Goal: Task Accomplishment & Management: Manage account settings

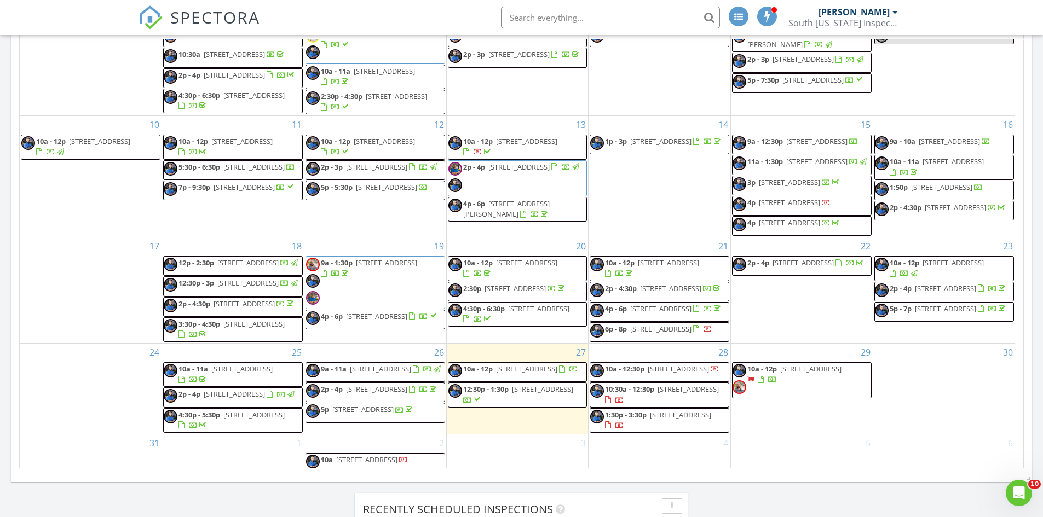
scroll to position [258, 0]
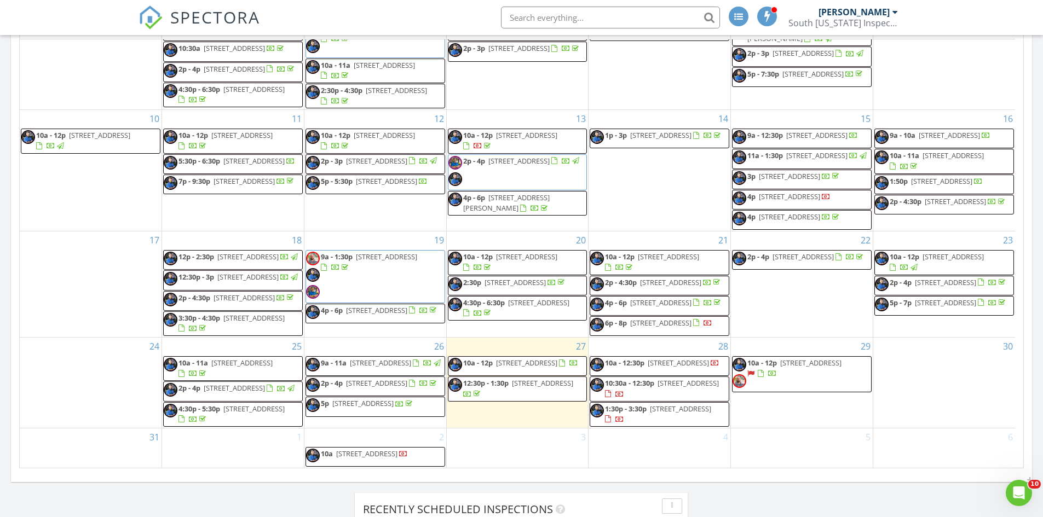
scroll to position [258, 0]
drag, startPoint x: 587, startPoint y: 366, endPoint x: 536, endPoint y: 354, distance: 52.3
click at [536, 358] on span "4810 NW 4th St C, Delray Beach 33445" at bounding box center [526, 363] width 61 height 10
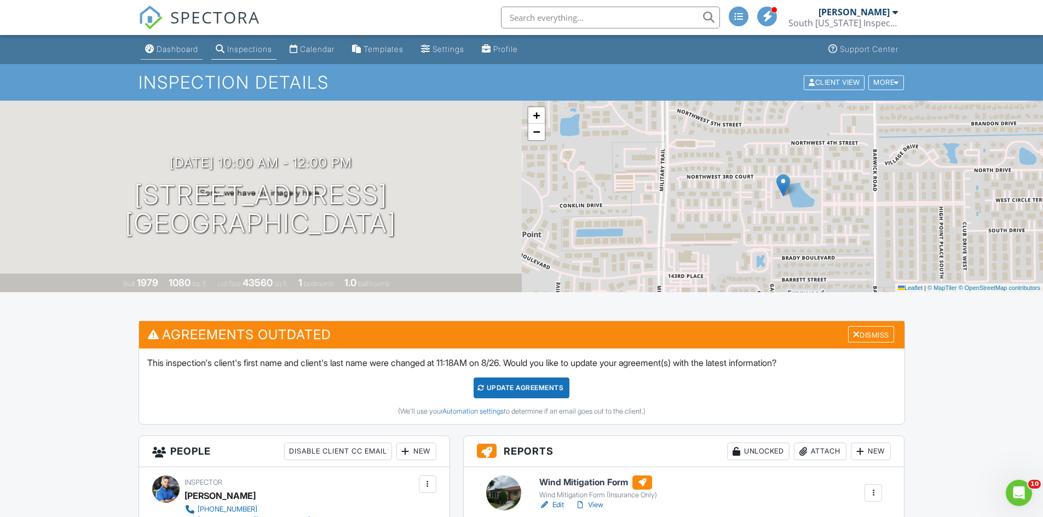
click at [176, 49] on div "Dashboard" at bounding box center [178, 48] width 42 height 9
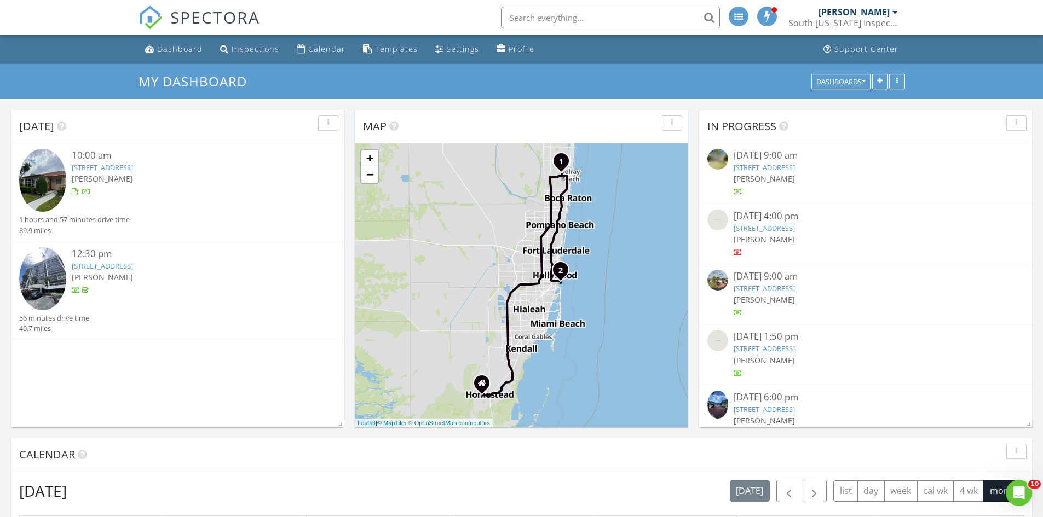
click at [133, 168] on link "4810 NW 4th St C, Delray Beach, FL 33445" at bounding box center [102, 168] width 61 height 10
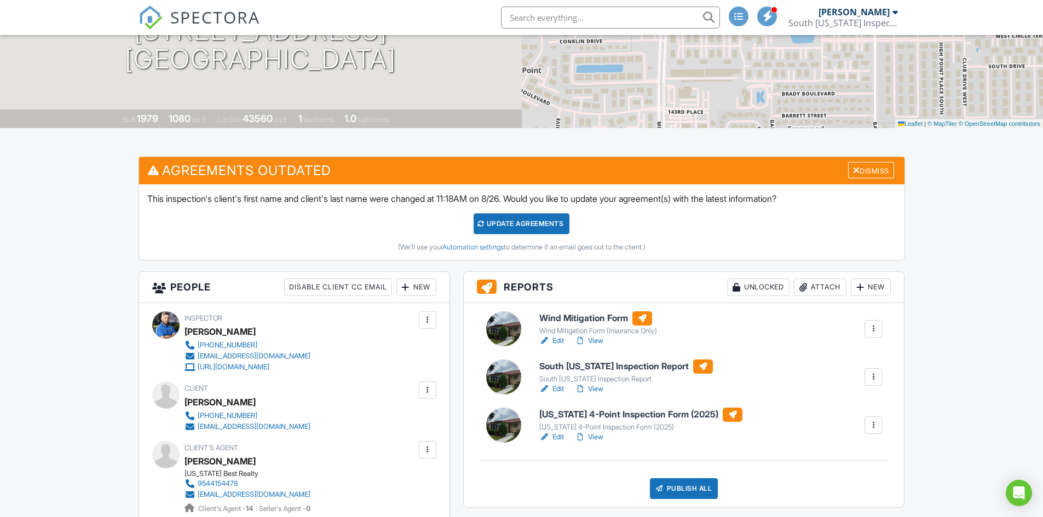
click at [598, 340] on link "View" at bounding box center [589, 341] width 28 height 11
click at [599, 435] on link "View" at bounding box center [589, 437] width 28 height 11
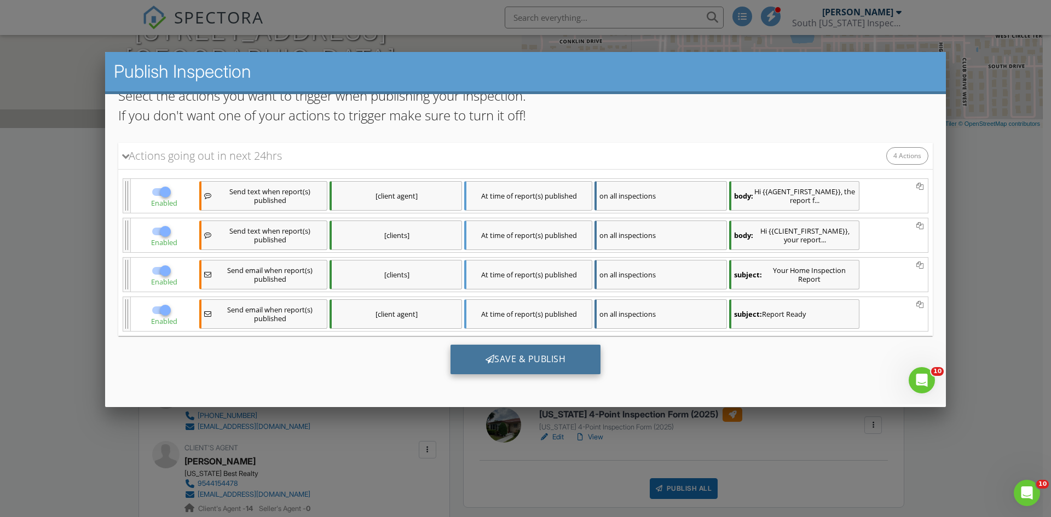
click at [518, 351] on div "Save & Publish" at bounding box center [526, 359] width 151 height 30
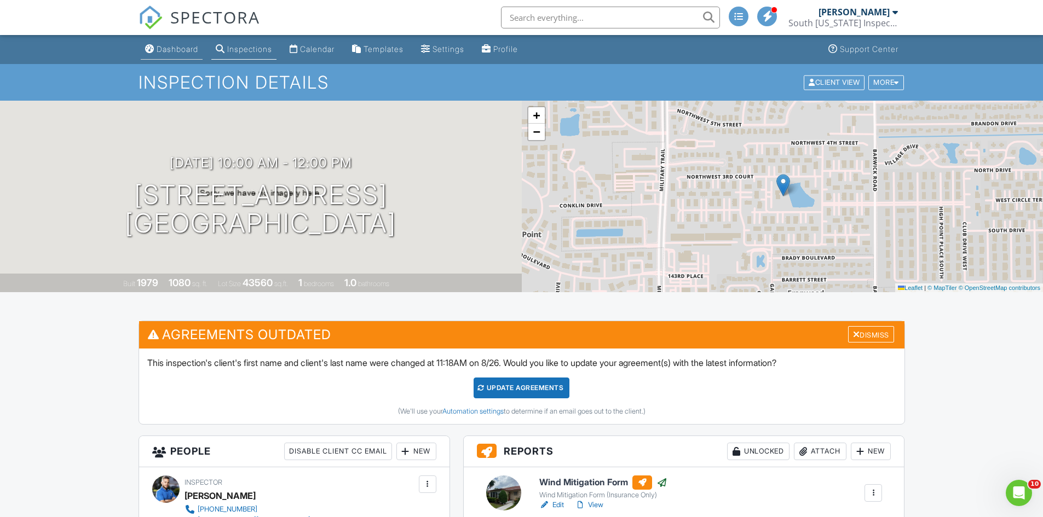
click at [181, 50] on div "Dashboard" at bounding box center [178, 48] width 42 height 9
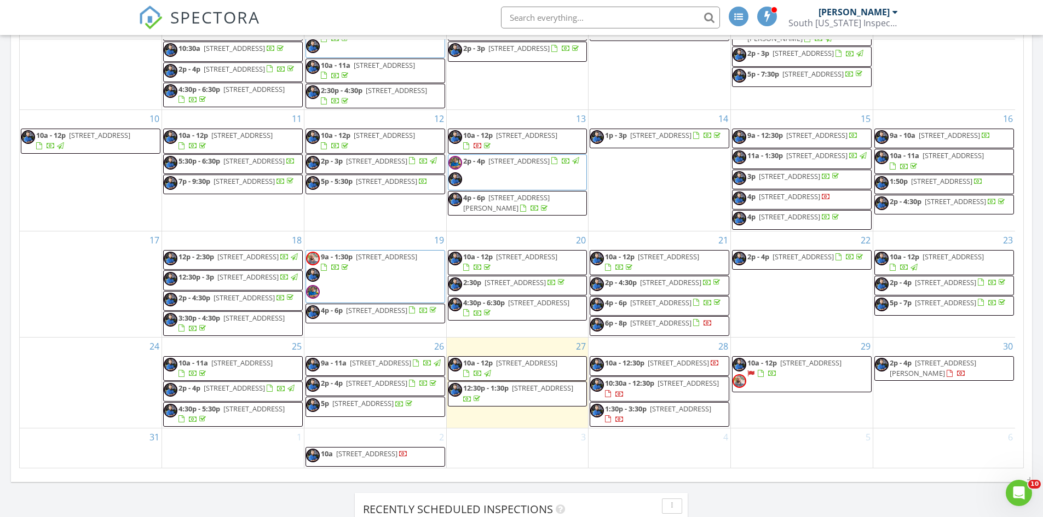
scroll to position [258, 0]
